Goal: Information Seeking & Learning: Learn about a topic

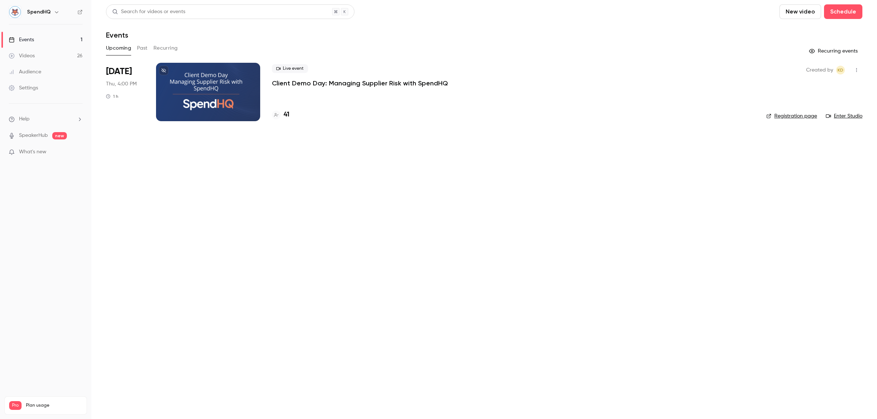
click at [34, 54] on div "Videos" at bounding box center [22, 55] width 26 height 7
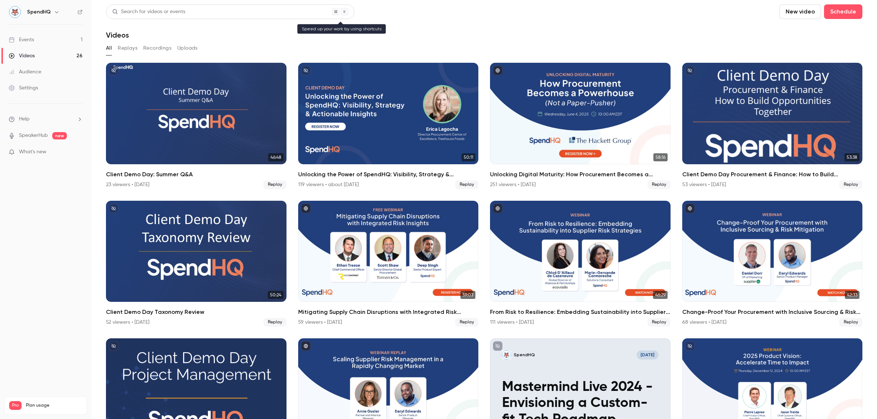
click at [171, 14] on div "Search for videos or events" at bounding box center [148, 12] width 73 height 8
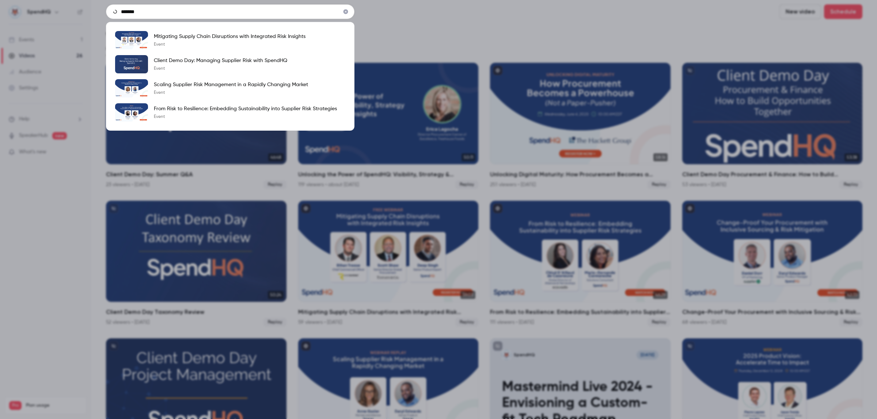
type input "********"
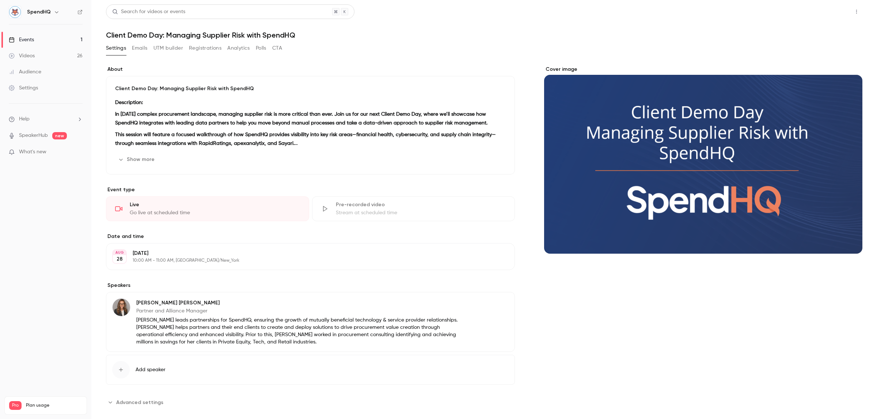
click at [823, 14] on button "Share" at bounding box center [830, 11] width 29 height 15
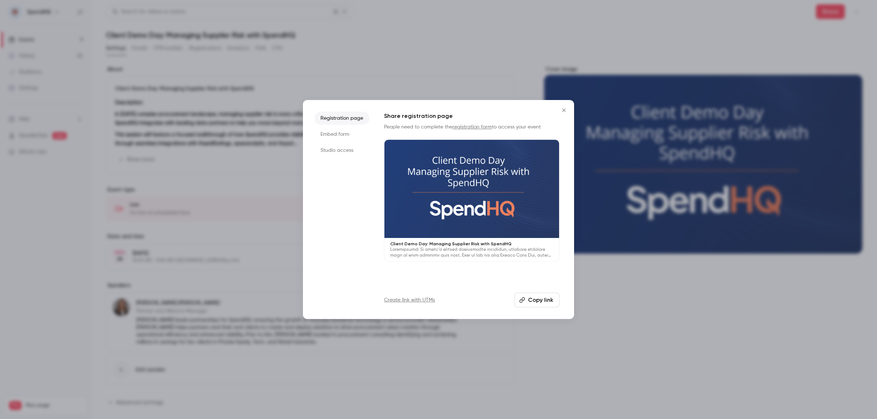
click at [539, 303] on button "Copy link" at bounding box center [536, 300] width 45 height 15
click at [653, 311] on div at bounding box center [438, 209] width 877 height 419
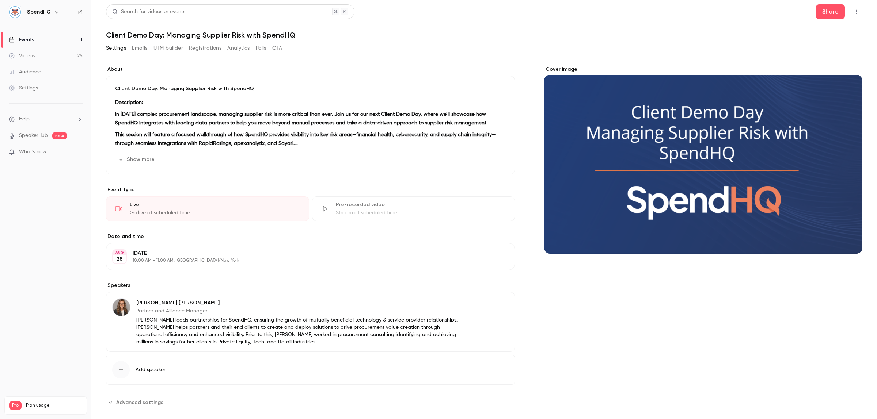
click at [48, 42] on link "Events 1" at bounding box center [45, 40] width 91 height 16
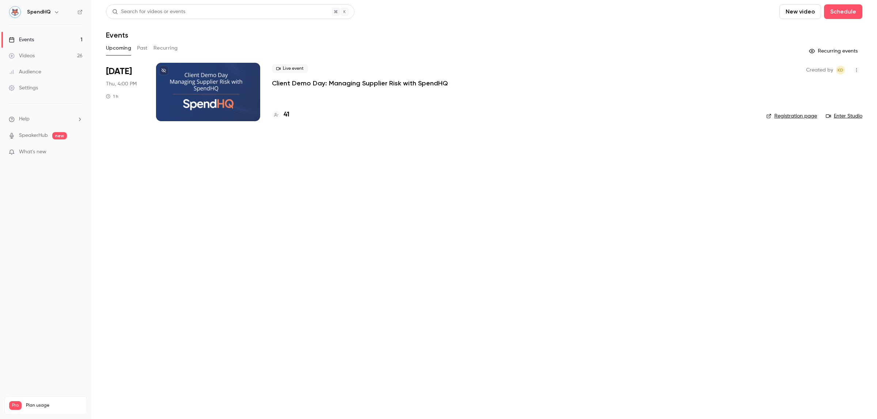
click at [53, 58] on link "Videos 26" at bounding box center [45, 56] width 91 height 16
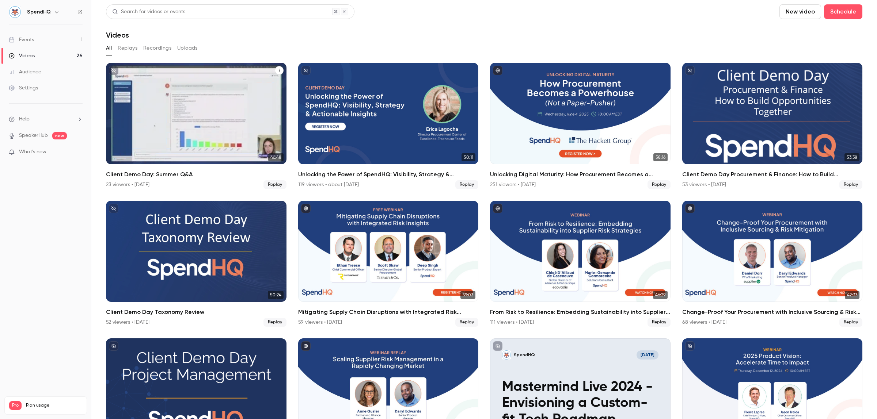
click at [202, 180] on div "23 viewers • [DATE] Replay" at bounding box center [196, 184] width 180 height 9
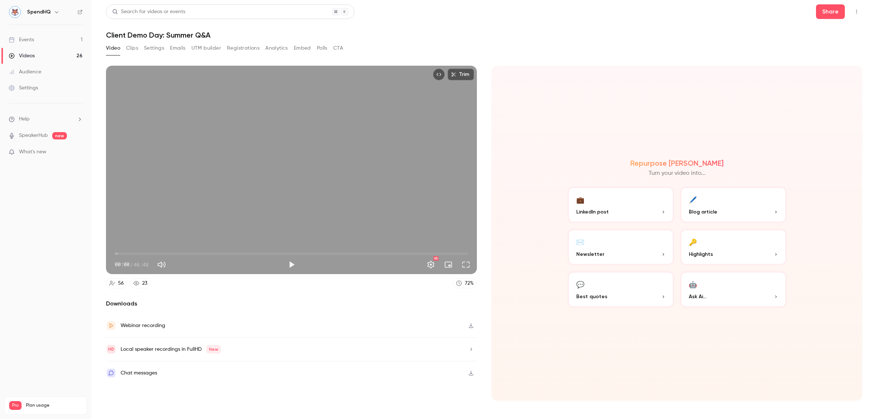
click at [174, 47] on button "Emails" at bounding box center [177, 48] width 15 height 12
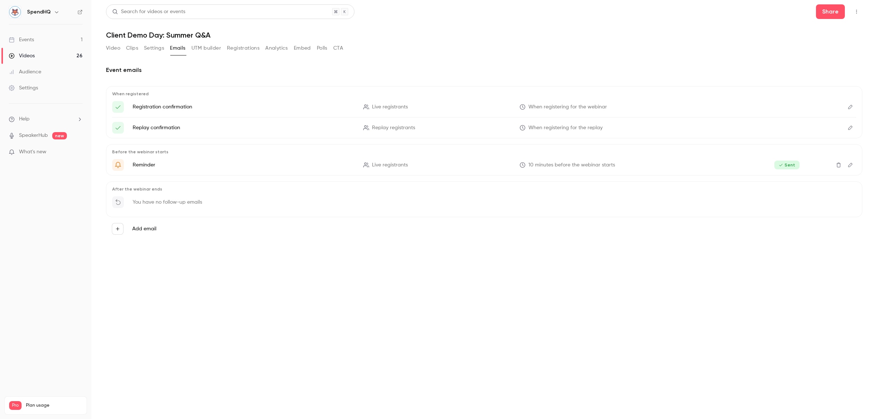
click at [151, 49] on button "Settings" at bounding box center [154, 48] width 20 height 12
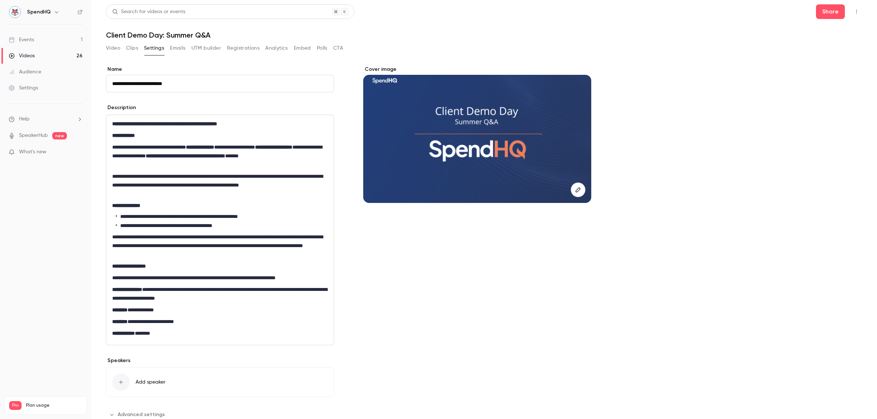
click at [134, 48] on button "Clips" at bounding box center [132, 48] width 12 height 12
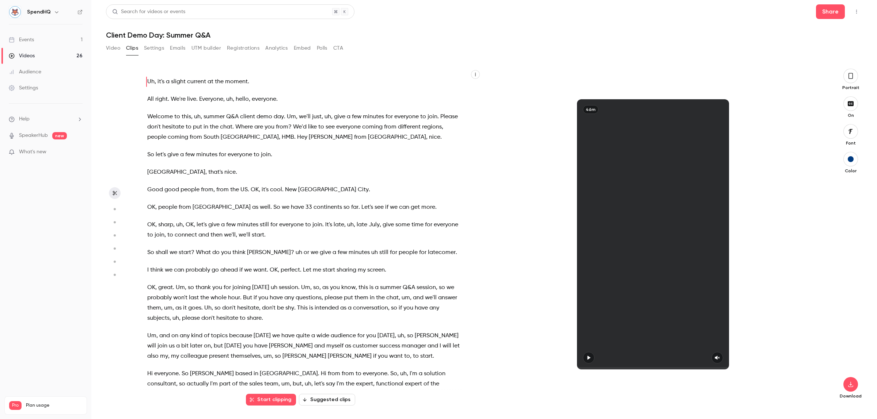
click at [241, 50] on button "Registrations" at bounding box center [243, 48] width 33 height 12
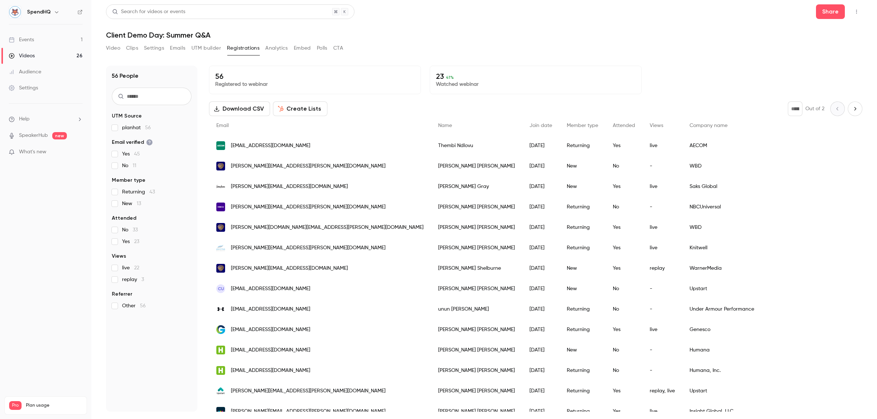
click at [155, 96] on input "text" at bounding box center [152, 97] width 80 height 18
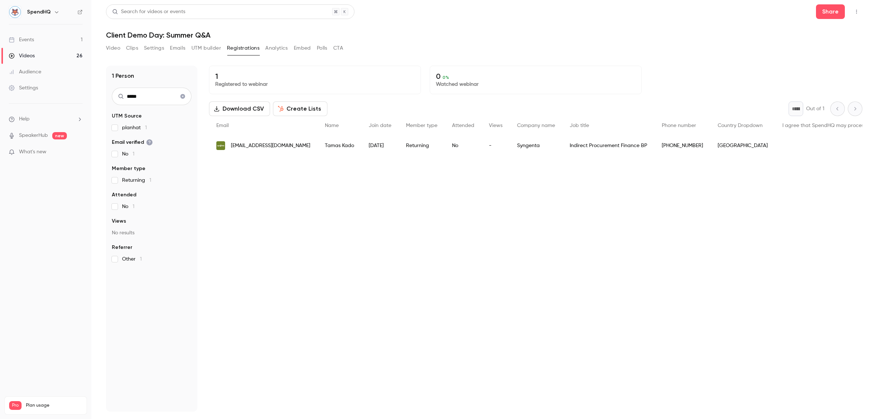
type input "*****"
click at [492, 281] on div "1 Registered to webinar 0 0 % Watched webinar Download CSV Create Lists * Out o…" at bounding box center [535, 239] width 653 height 346
click at [41, 10] on h6 "SpendHQ" at bounding box center [39, 11] width 24 height 7
click at [50, 11] on h6 "SpendHQ" at bounding box center [39, 11] width 24 height 7
click at [57, 8] on button "button" at bounding box center [56, 12] width 9 height 9
